Goal: Information Seeking & Learning: Check status

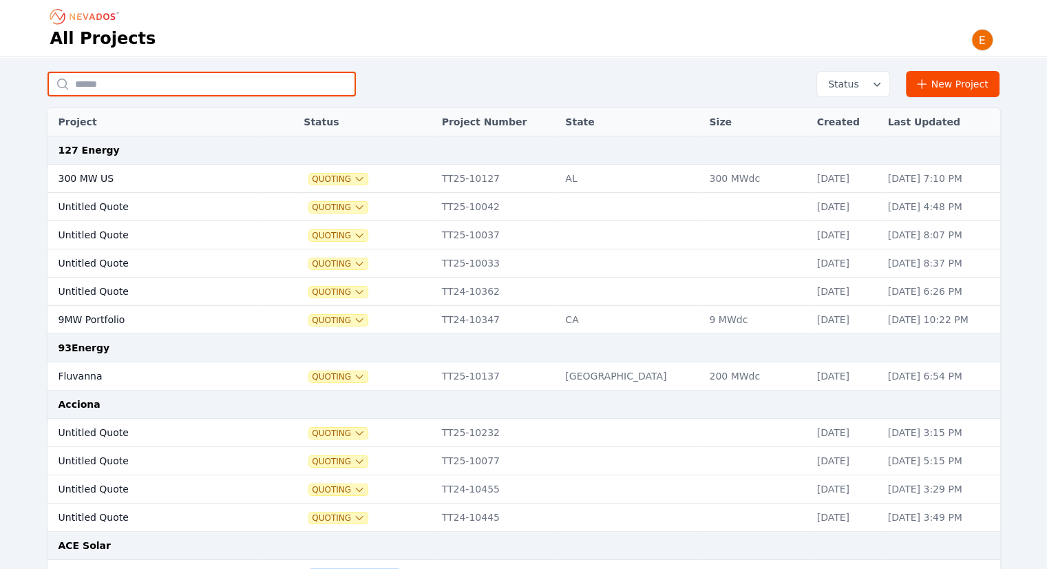
click at [200, 74] on input "text" at bounding box center [202, 84] width 308 height 25
type input "*********"
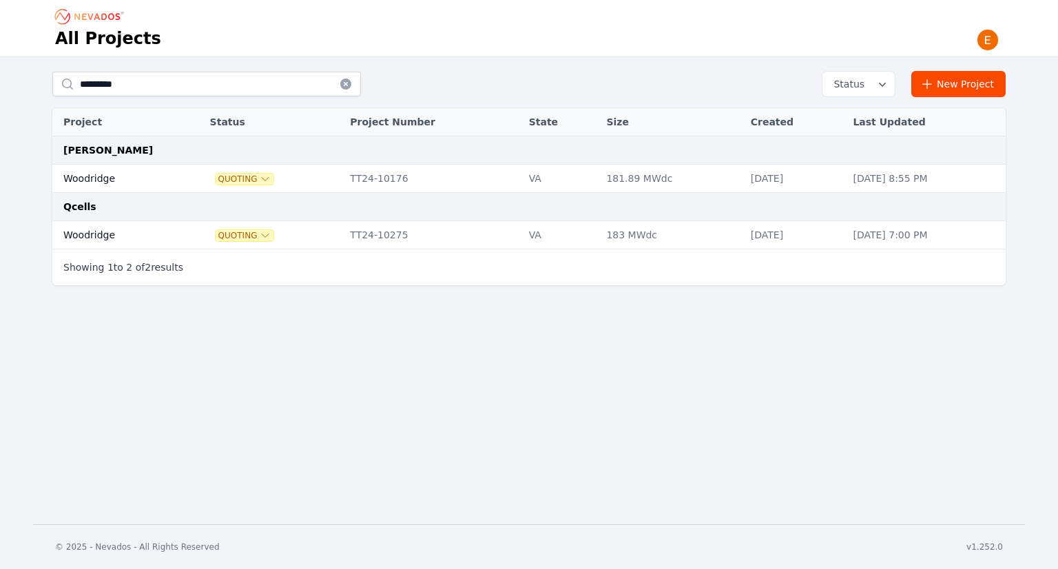
click at [109, 232] on td "Woodridge" at bounding box center [115, 235] width 126 height 28
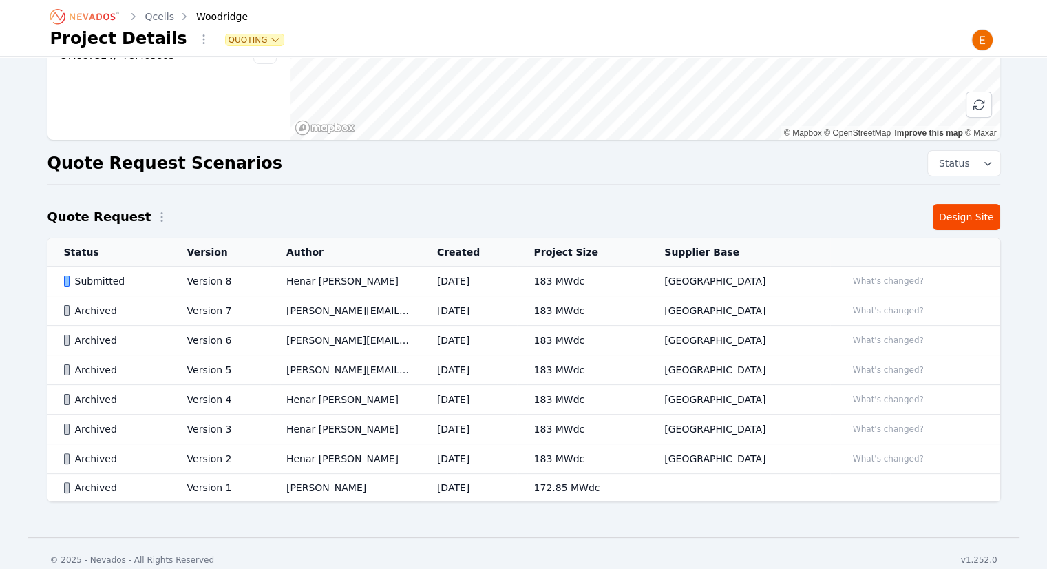
scroll to position [218, 0]
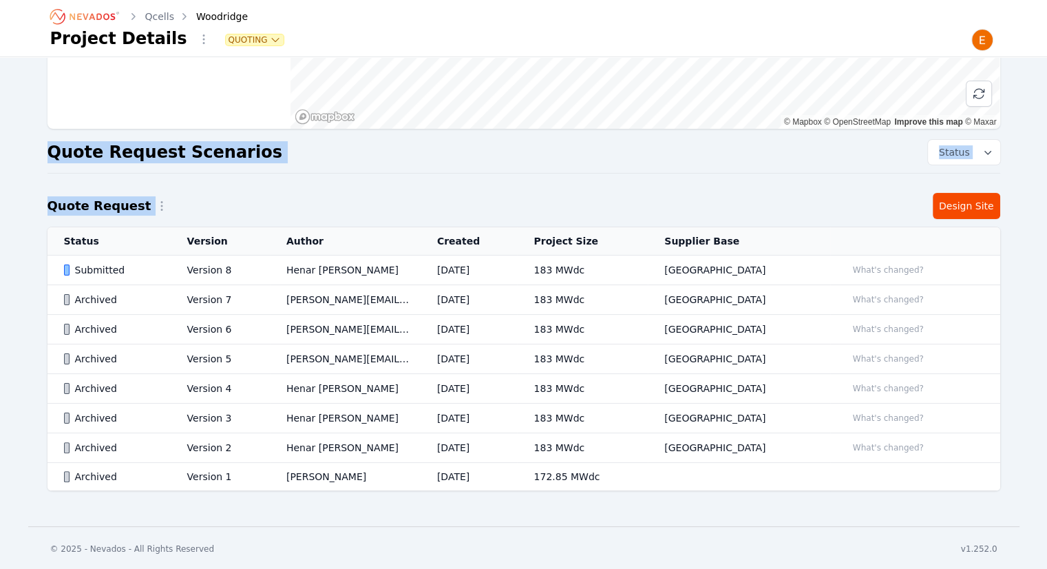
drag, startPoint x: 665, startPoint y: 170, endPoint x: 668, endPoint y: 184, distance: 14.0
click at [668, 184] on div "Woodridge Project Number TT24-10275 Created At [DATE] 2:31 PM State [US_STATE] …" at bounding box center [524, 185] width 992 height 664
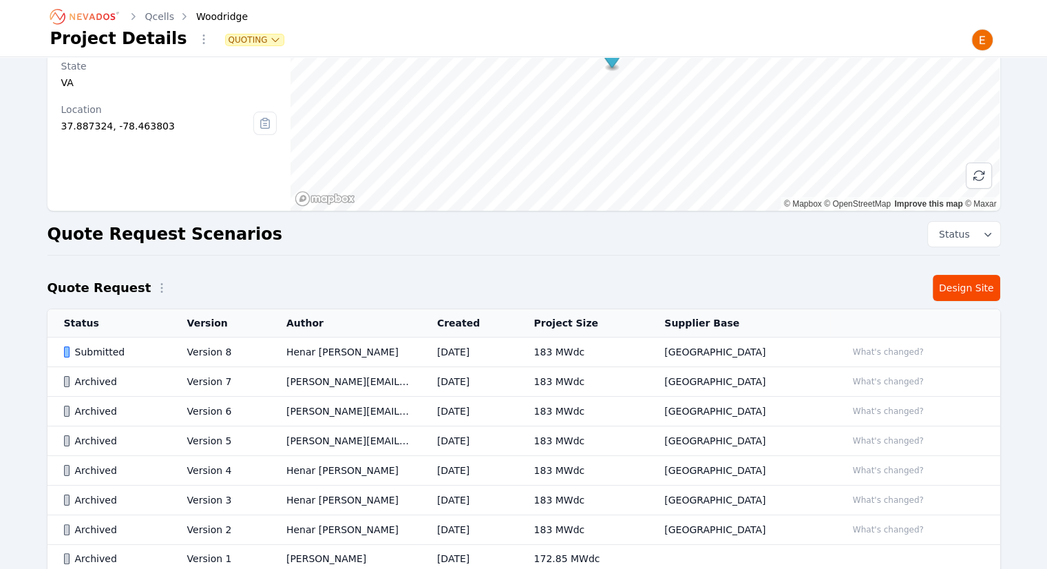
scroll to position [0, 0]
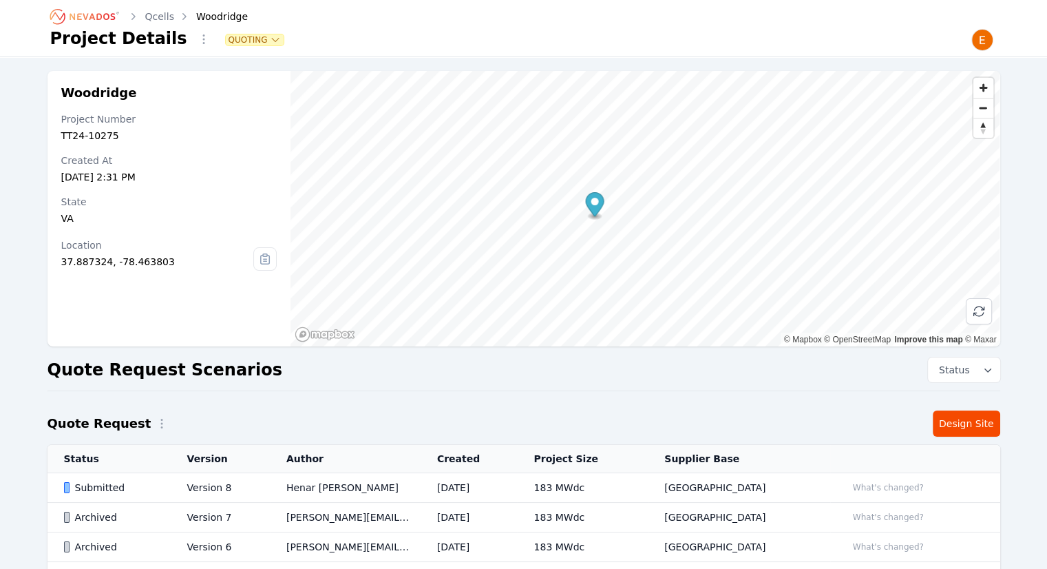
click at [537, 364] on div "Quote Request Scenarios Status" at bounding box center [524, 369] width 953 height 25
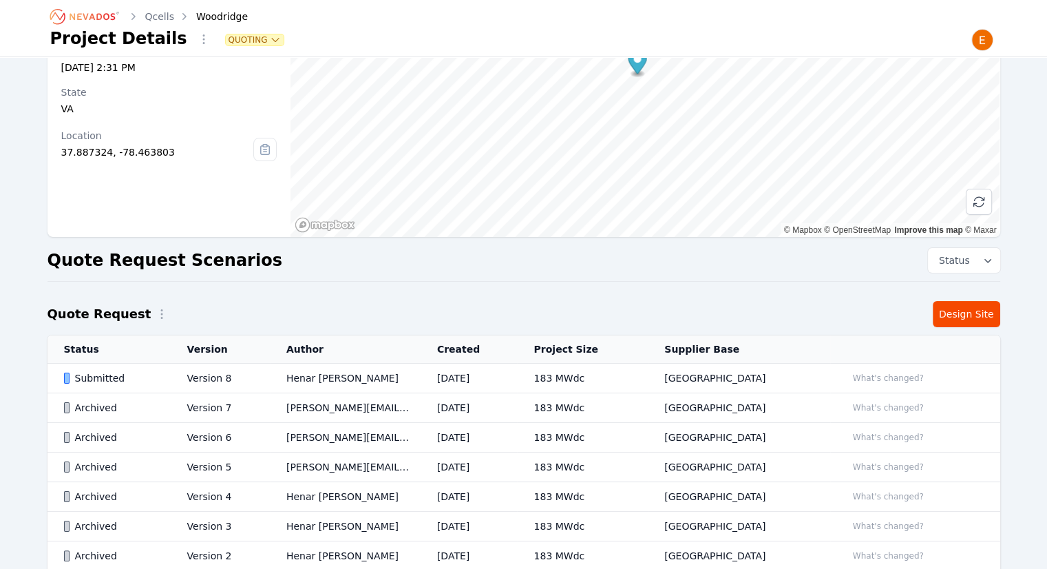
scroll to position [110, 0]
click at [171, 379] on td "Submitted" at bounding box center [109, 378] width 123 height 30
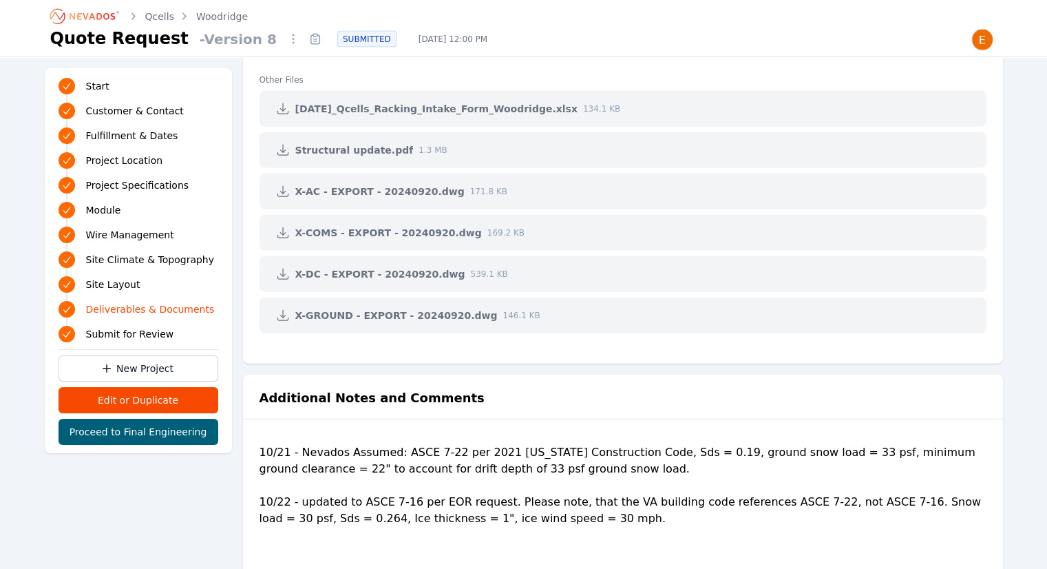
scroll to position [3150, 0]
click at [703, 345] on ul "Site Layout 240070.19 - QCELL - WOODRIDGE - 90% REVIEW - 20241003 - COMMENT_MAR…" at bounding box center [623, 46] width 760 height 609
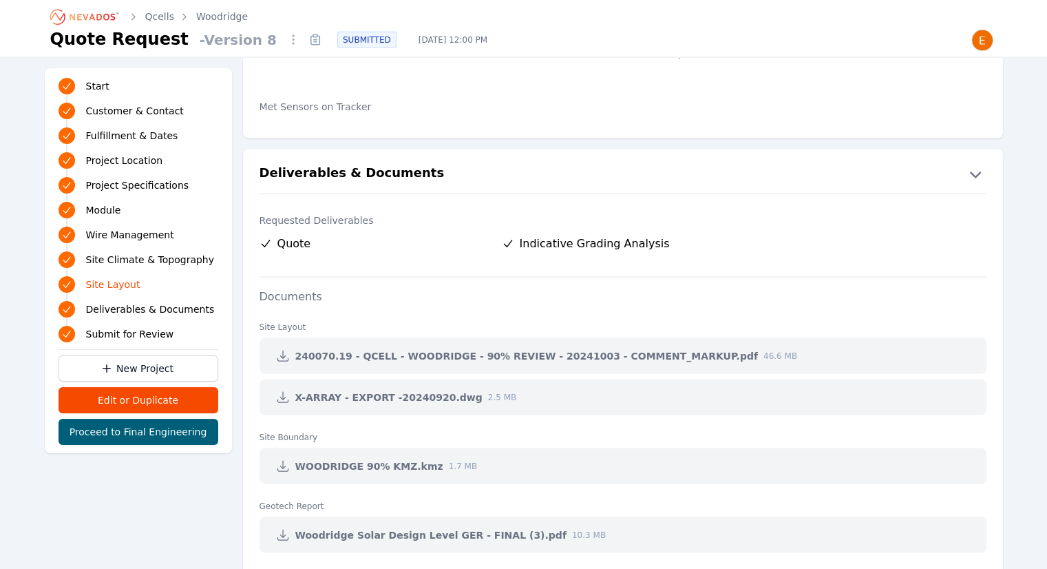
scroll to position [2573, 0]
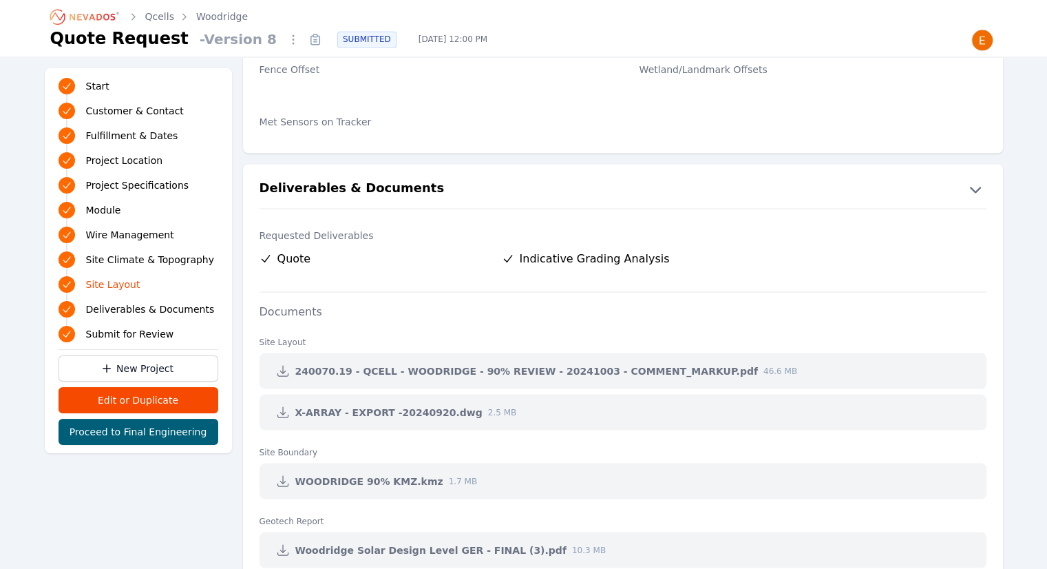
click at [589, 253] on span "Indicative Grading Analysis" at bounding box center [595, 258] width 150 height 17
drag, startPoint x: 589, startPoint y: 253, endPoint x: 254, endPoint y: 230, distance: 336.2
click at [254, 230] on div "Requested Deliverables Quote Indicative Grading Analysis Documents Site Layout …" at bounding box center [623, 568] width 760 height 720
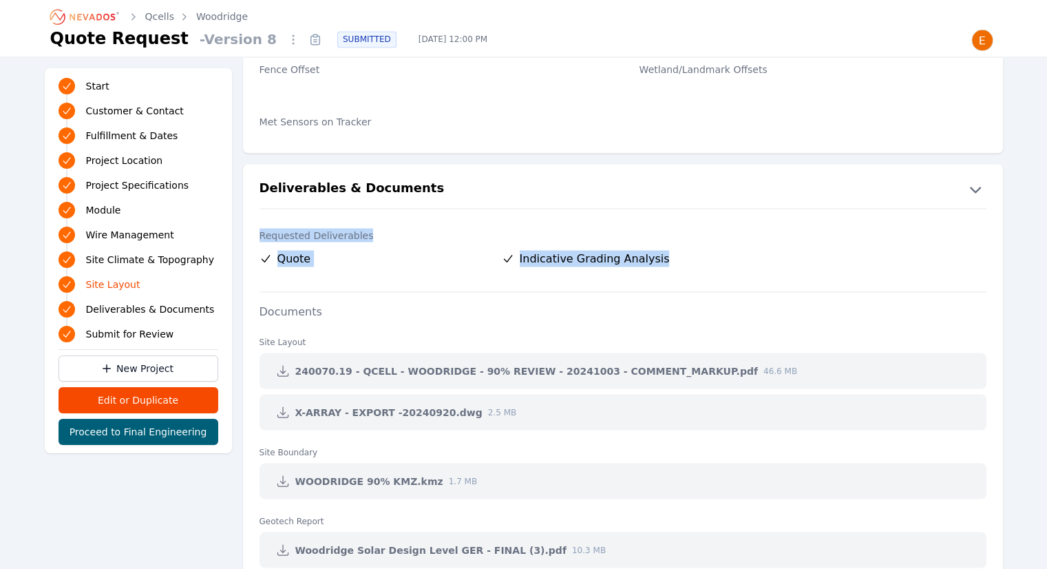
drag, startPoint x: 254, startPoint y: 230, endPoint x: 651, endPoint y: 257, distance: 398.2
click at [651, 257] on div "Requested Deliverables Quote Indicative Grading Analysis Documents Site Layout …" at bounding box center [623, 568] width 760 height 720
click at [651, 257] on span "Indicative Grading Analysis" at bounding box center [595, 258] width 150 height 17
drag, startPoint x: 651, startPoint y: 257, endPoint x: 241, endPoint y: 190, distance: 415.8
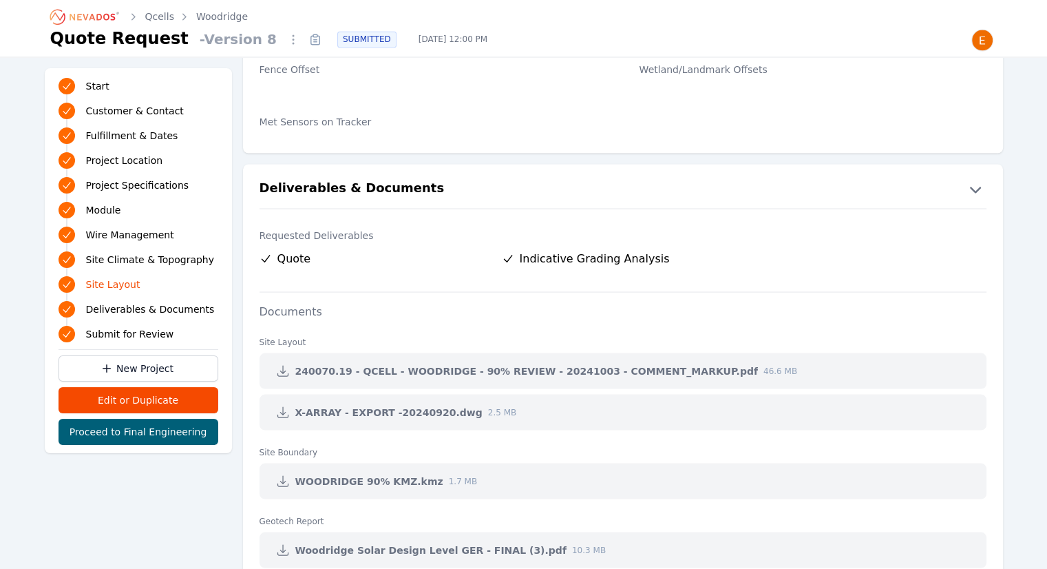
click at [274, 182] on h2 "Deliverables & Documents" at bounding box center [352, 189] width 185 height 22
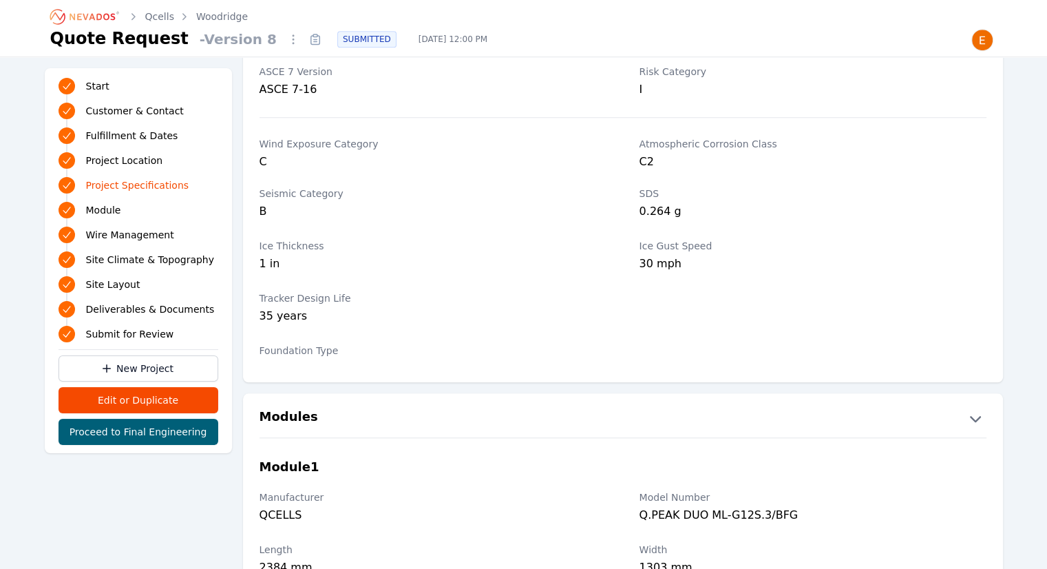
scroll to position [1153, 0]
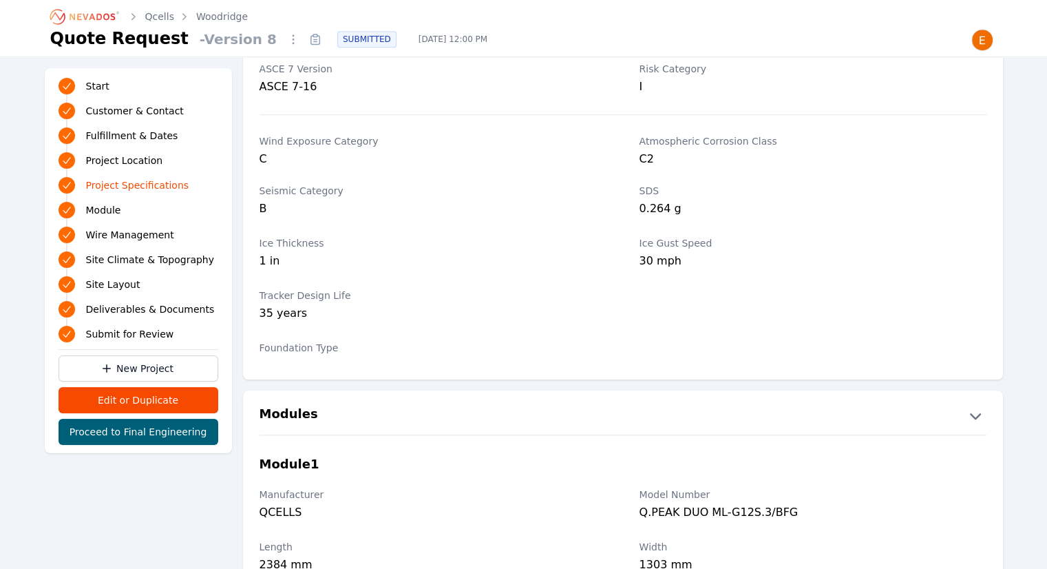
click at [63, 12] on icon "Breadcrumb" at bounding box center [86, 17] width 76 height 22
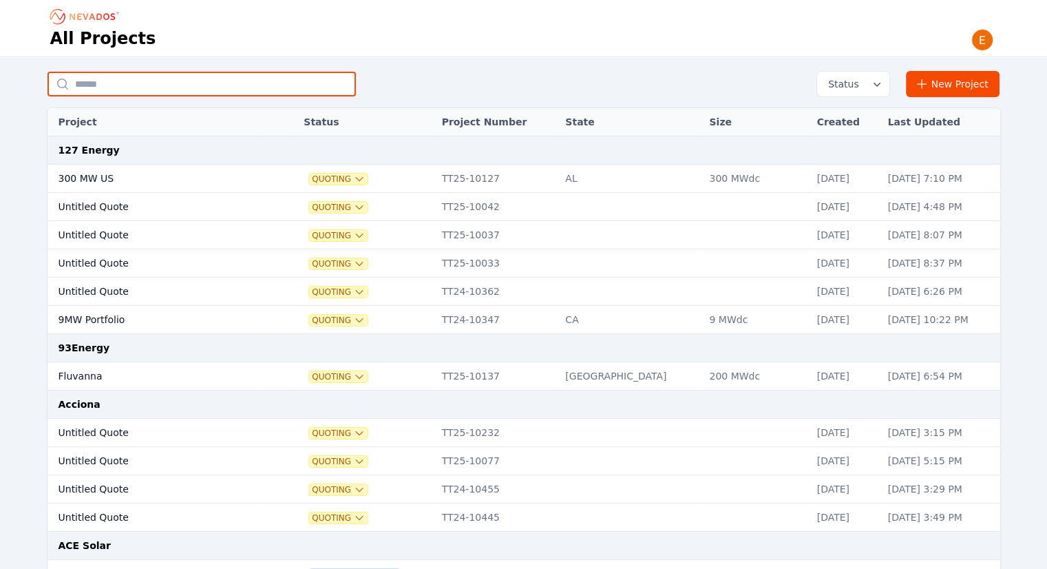
click at [295, 81] on input "text" at bounding box center [202, 84] width 308 height 25
type input "**********"
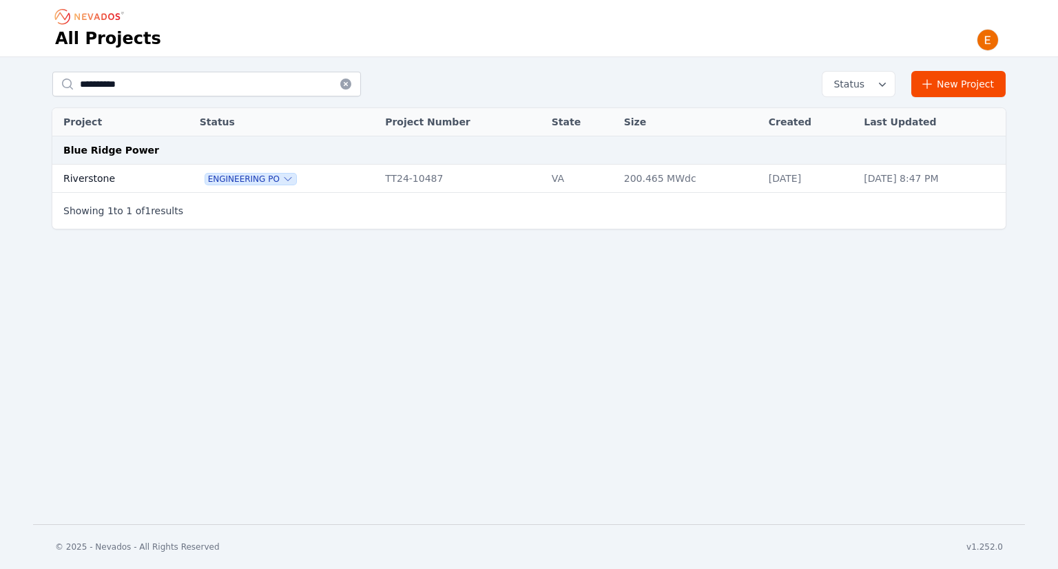
click at [110, 177] on td "Riverstone" at bounding box center [110, 179] width 117 height 28
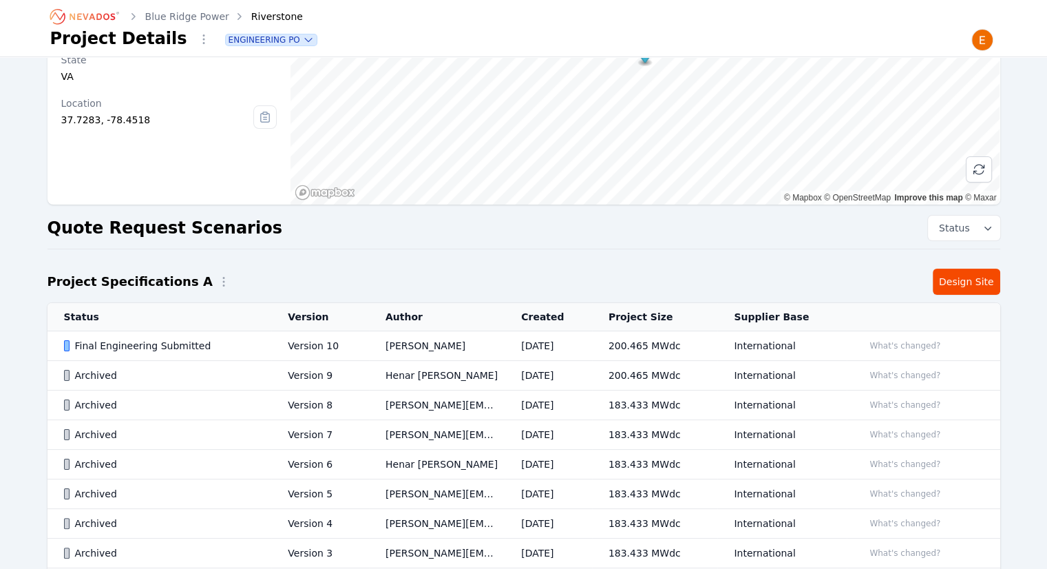
scroll to position [139, 0]
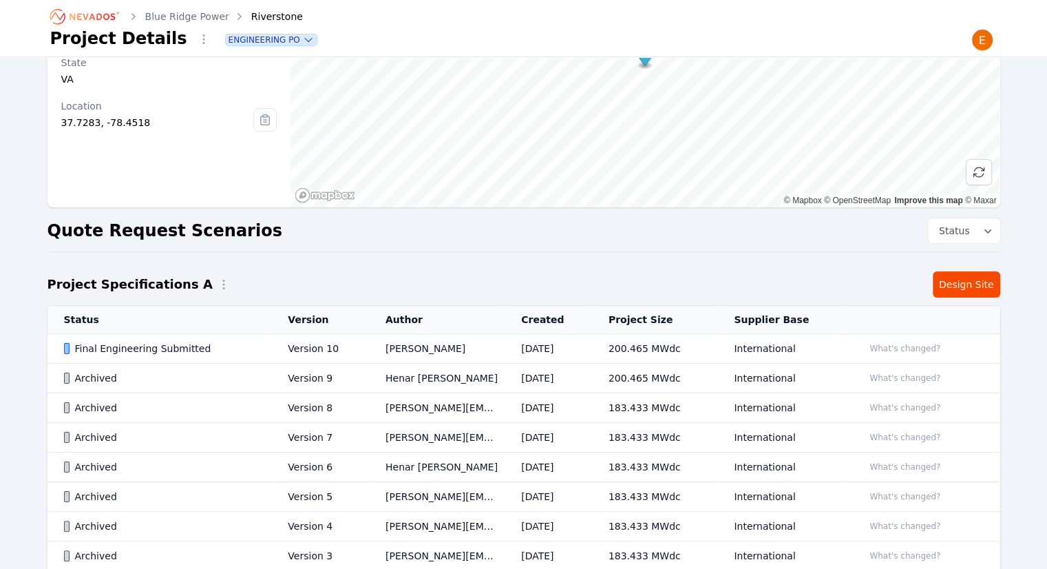
drag, startPoint x: 337, startPoint y: 348, endPoint x: 377, endPoint y: 340, distance: 40.1
click at [337, 348] on td "Version 10" at bounding box center [320, 349] width 98 height 30
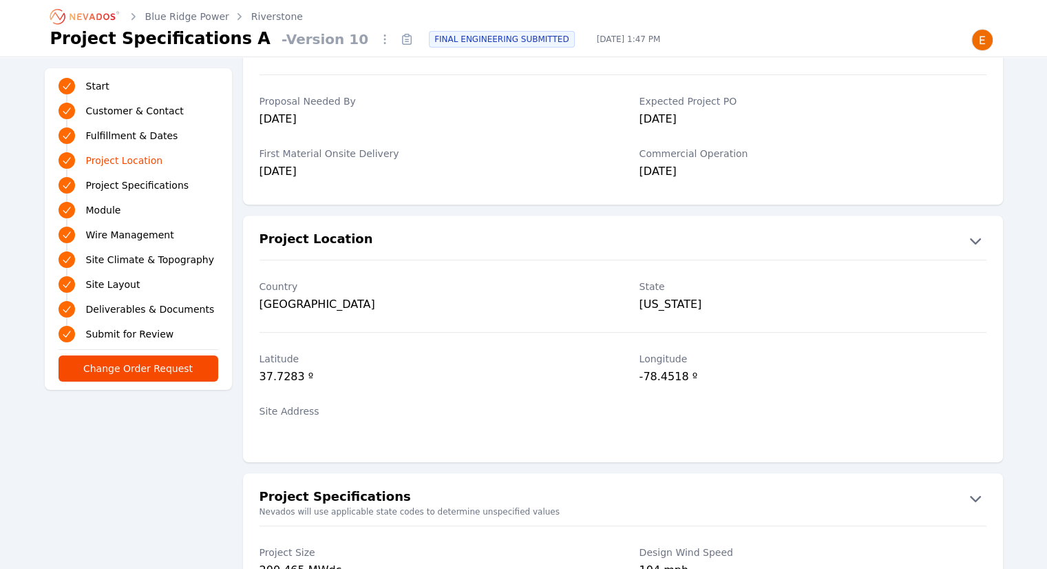
scroll to position [482, 0]
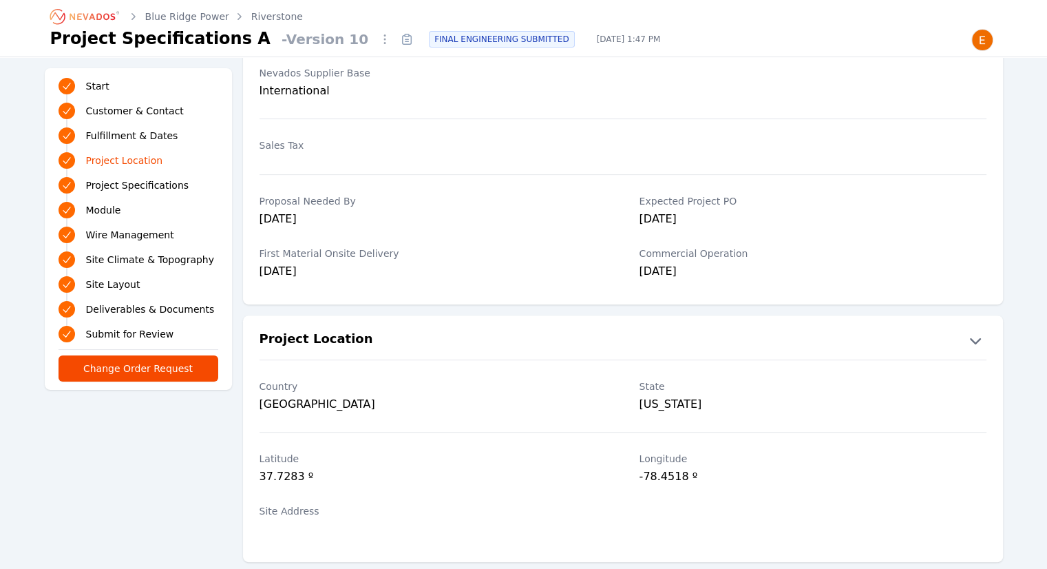
drag, startPoint x: 662, startPoint y: 246, endPoint x: 388, endPoint y: 211, distance: 276.9
click at [390, 211] on div "[DATE]" at bounding box center [433, 220] width 347 height 19
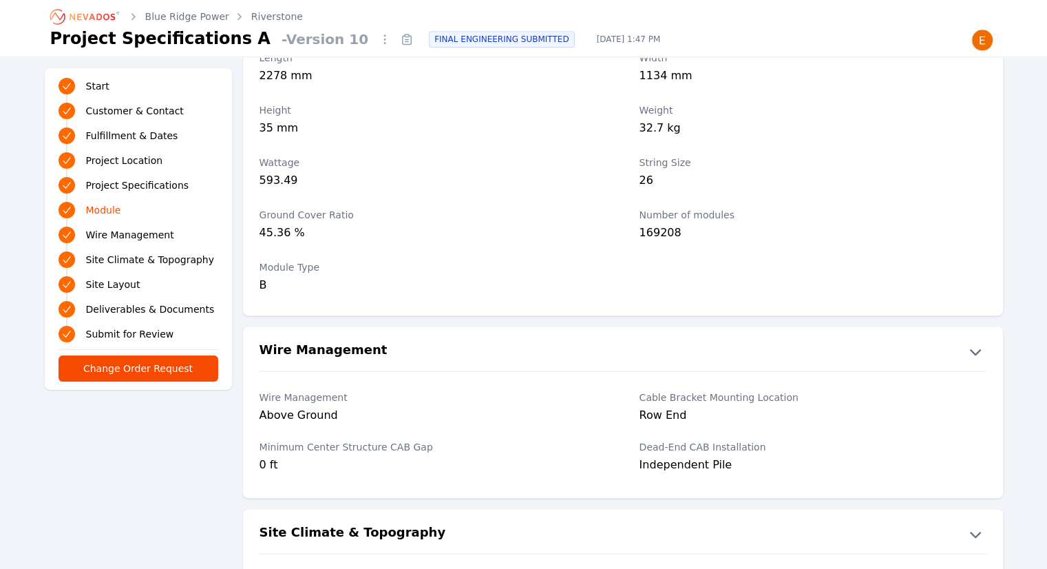
scroll to position [1653, 0]
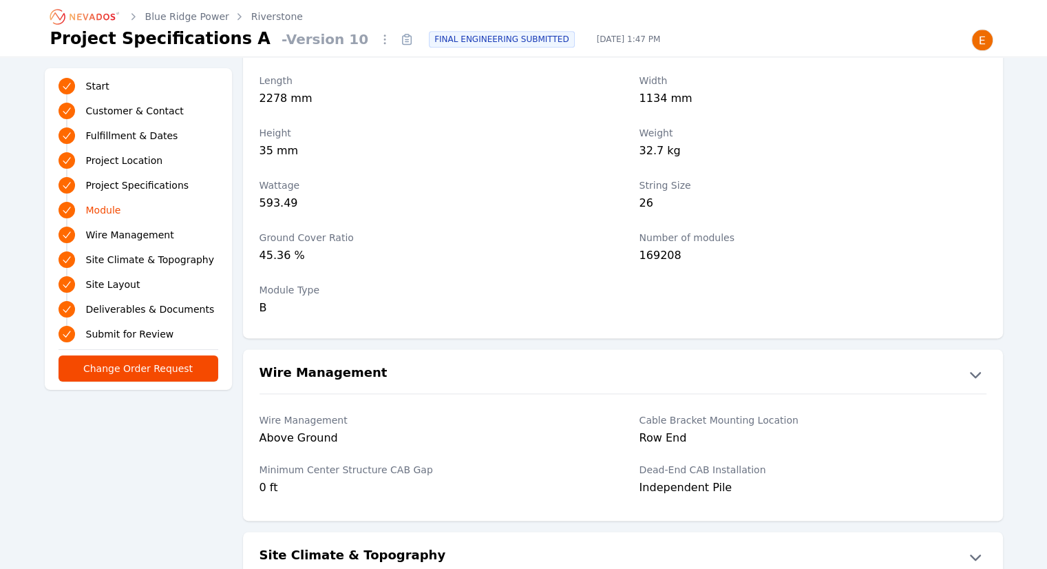
click at [98, 76] on link "Start" at bounding box center [139, 85] width 160 height 19
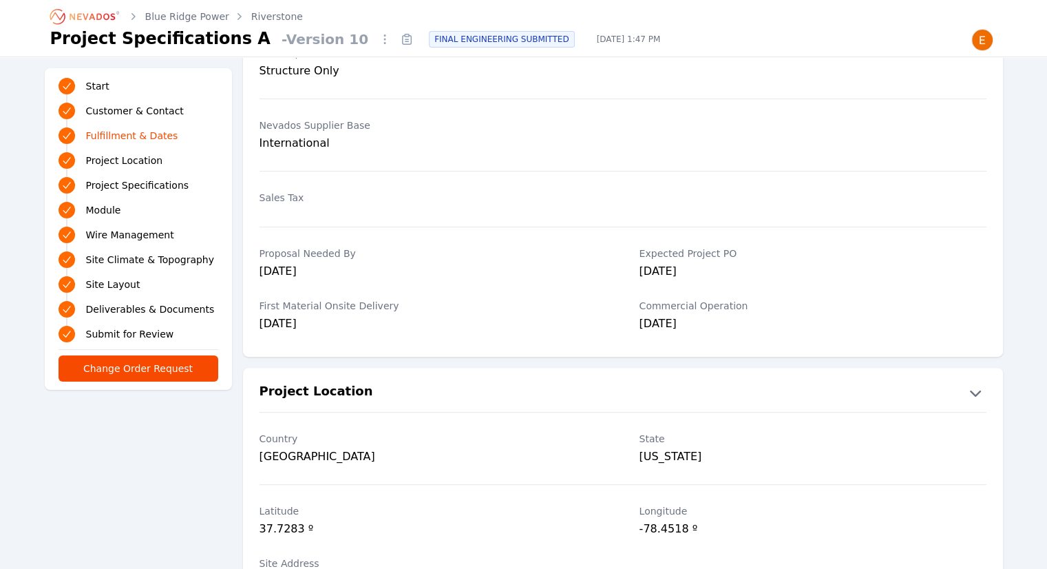
click at [105, 12] on icon "Breadcrumb" at bounding box center [86, 17] width 76 height 22
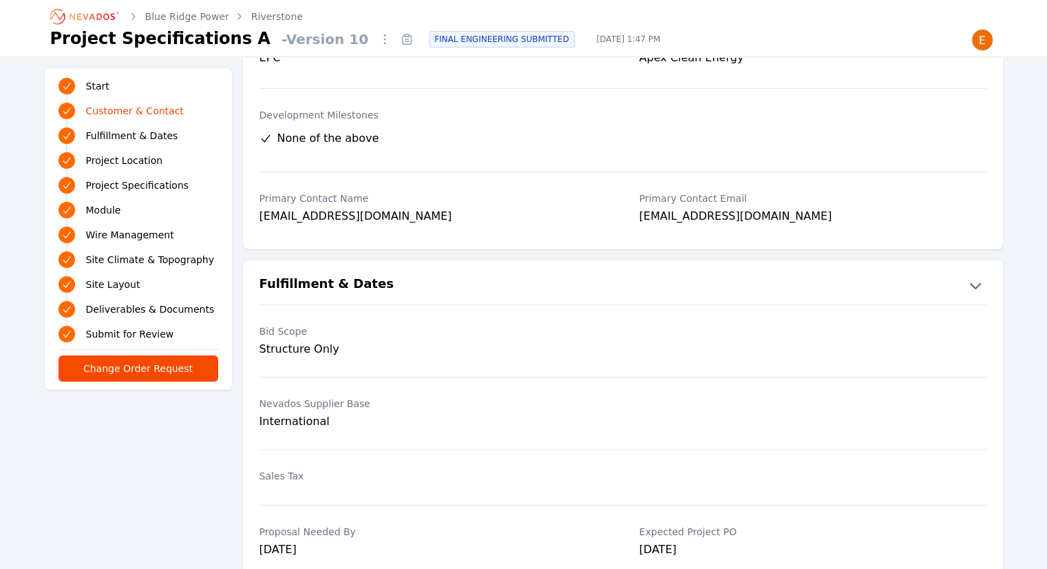
scroll to position [62, 0]
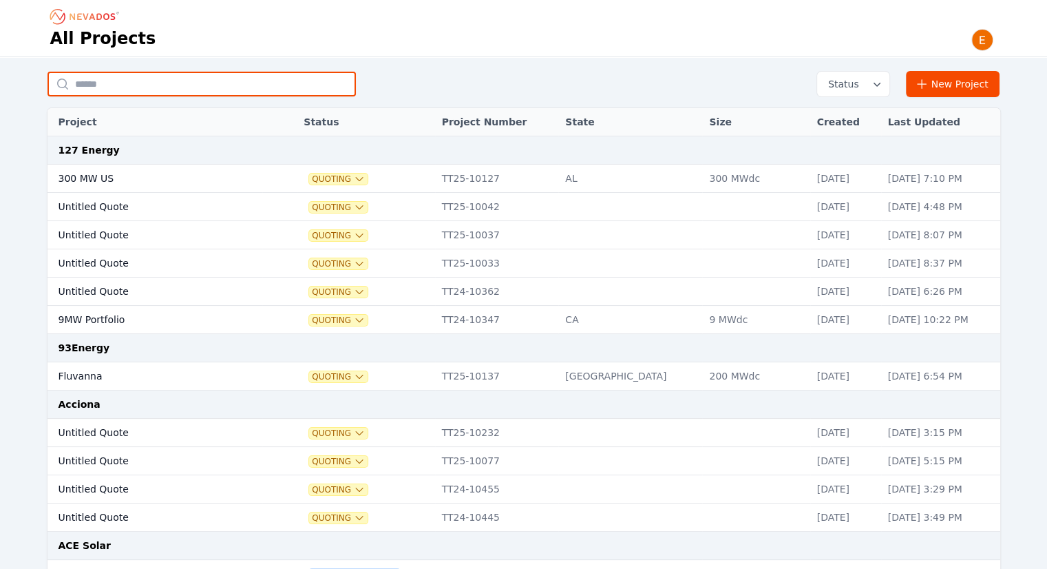
click at [338, 83] on input "text" at bounding box center [202, 84] width 308 height 25
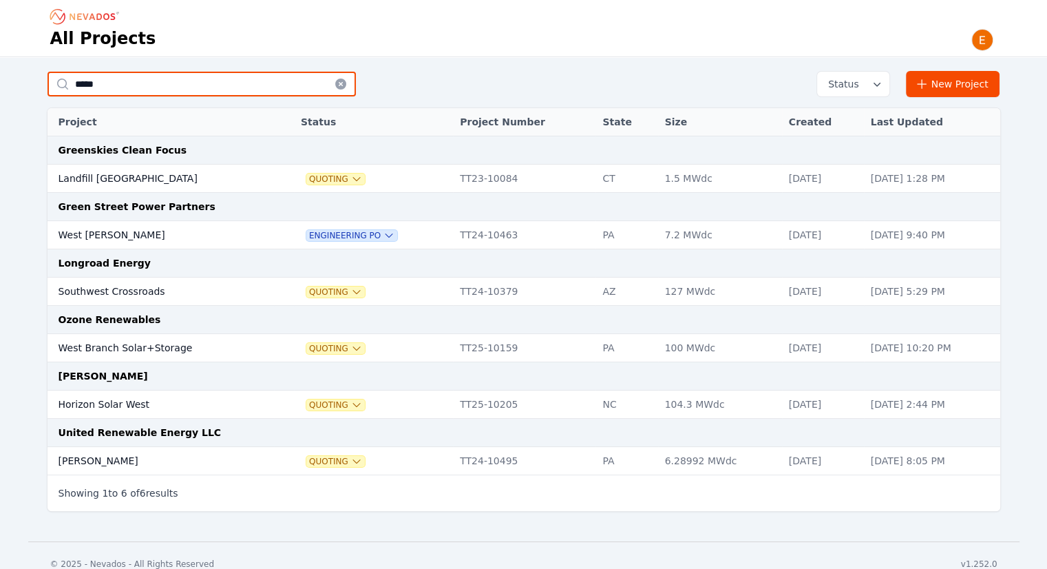
type input "****"
click at [181, 229] on td "West [PERSON_NAME]" at bounding box center [161, 235] width 227 height 28
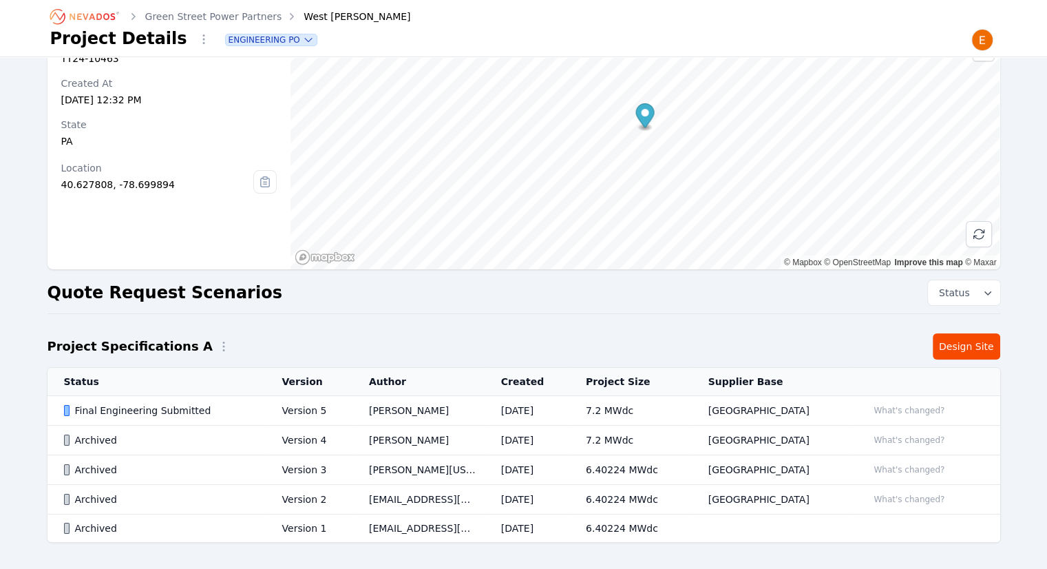
scroll to position [129, 0]
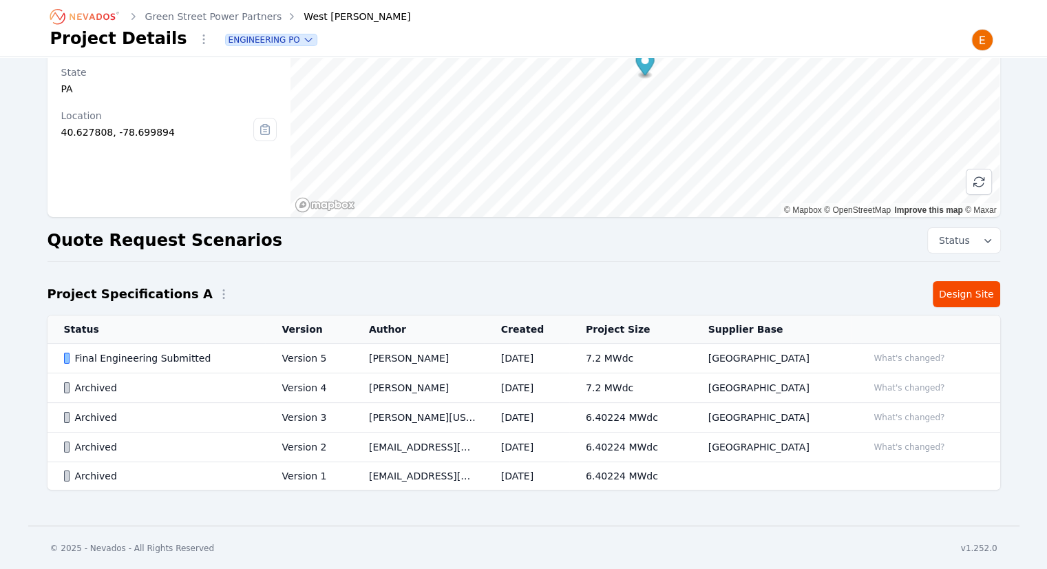
click at [777, 364] on td "[GEOGRAPHIC_DATA]" at bounding box center [772, 359] width 160 height 30
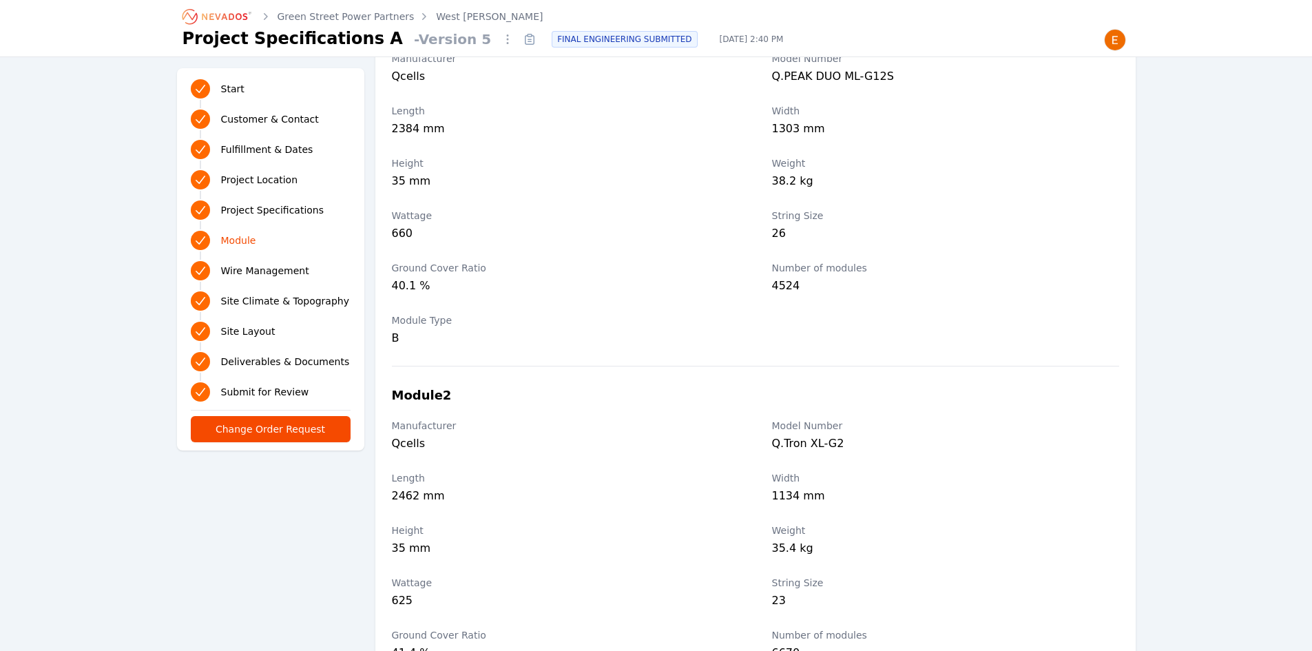
scroll to position [1584, 0]
